Goal: Task Accomplishment & Management: Complete application form

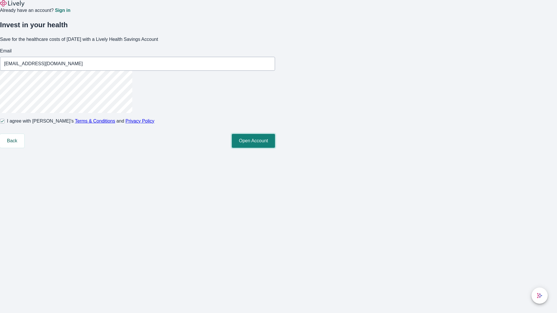
click at [275, 148] on button "Open Account" at bounding box center [253, 141] width 43 height 14
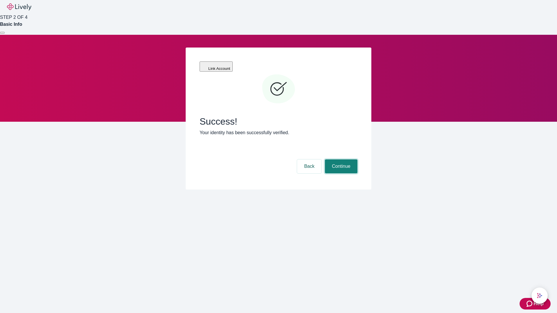
click at [340, 159] on button "Continue" at bounding box center [341, 166] width 32 height 14
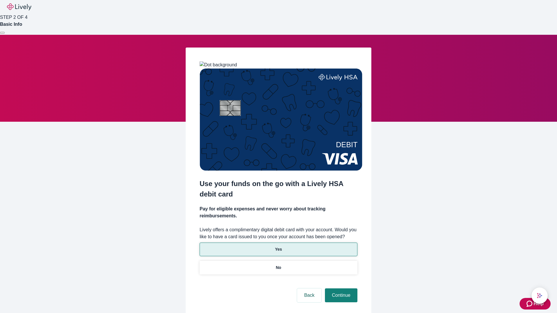
click at [278, 246] on p "Yes" at bounding box center [278, 249] width 7 height 6
click at [340, 289] on button "Continue" at bounding box center [341, 296] width 32 height 14
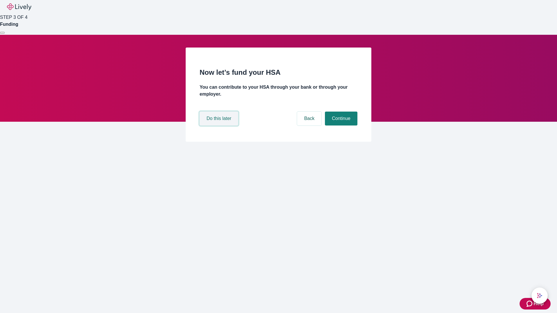
click at [220, 126] on button "Do this later" at bounding box center [219, 119] width 39 height 14
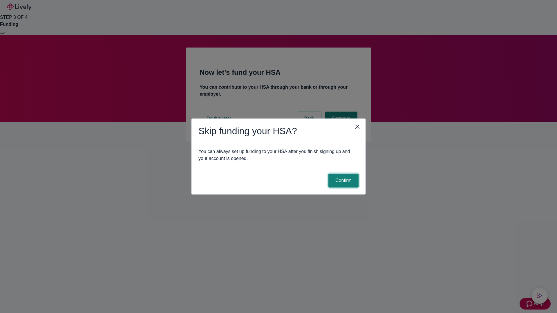
click at [342, 181] on button "Confirm" at bounding box center [343, 181] width 30 height 14
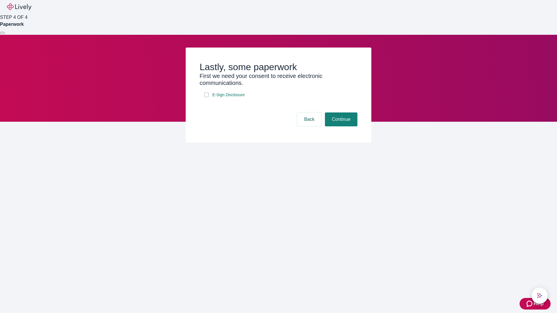
click at [206, 97] on input "E-Sign Disclosure" at bounding box center [206, 95] width 5 height 5
checkbox input "true"
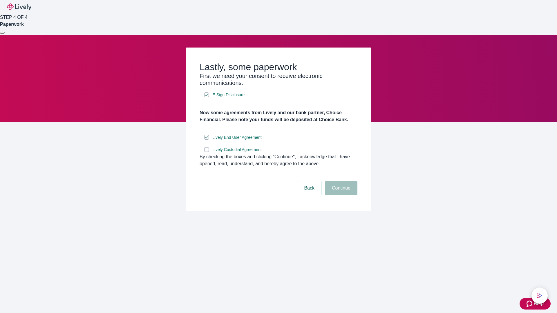
click at [206, 152] on input "Lively Custodial Agreement" at bounding box center [206, 149] width 5 height 5
checkbox input "true"
click at [340, 195] on button "Continue" at bounding box center [341, 188] width 32 height 14
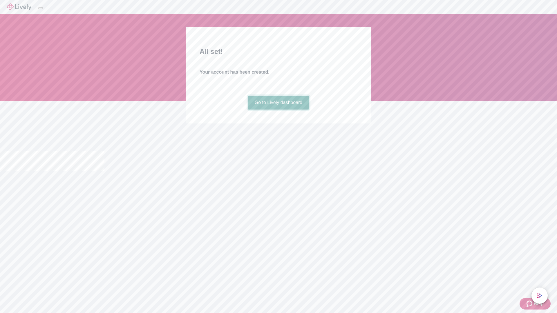
click at [278, 110] on link "Go to Lively dashboard" at bounding box center [279, 103] width 62 height 14
